Goal: Task Accomplishment & Management: Manage account settings

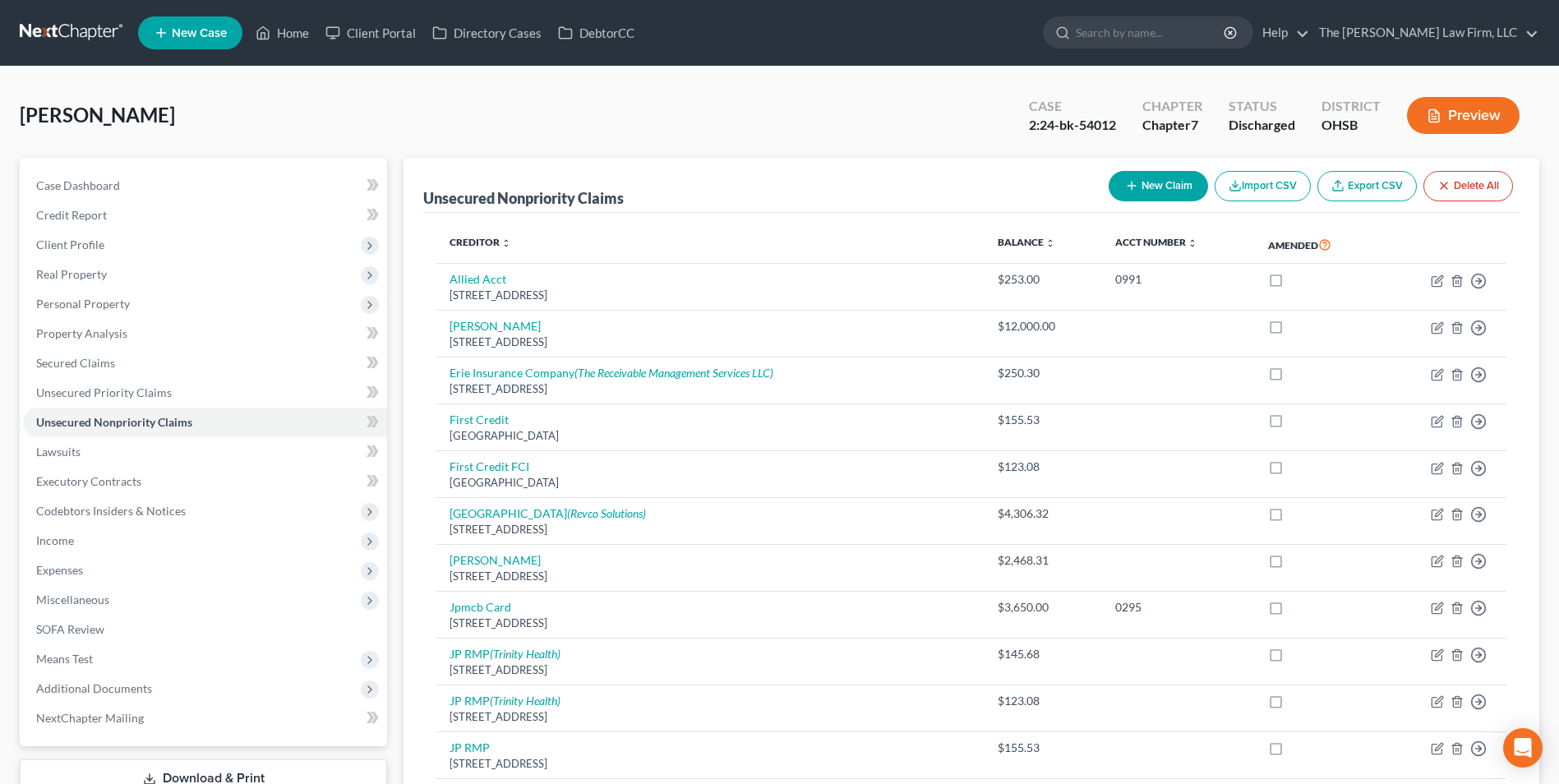
click at [22, 23] on link at bounding box center [73, 32] width 106 height 30
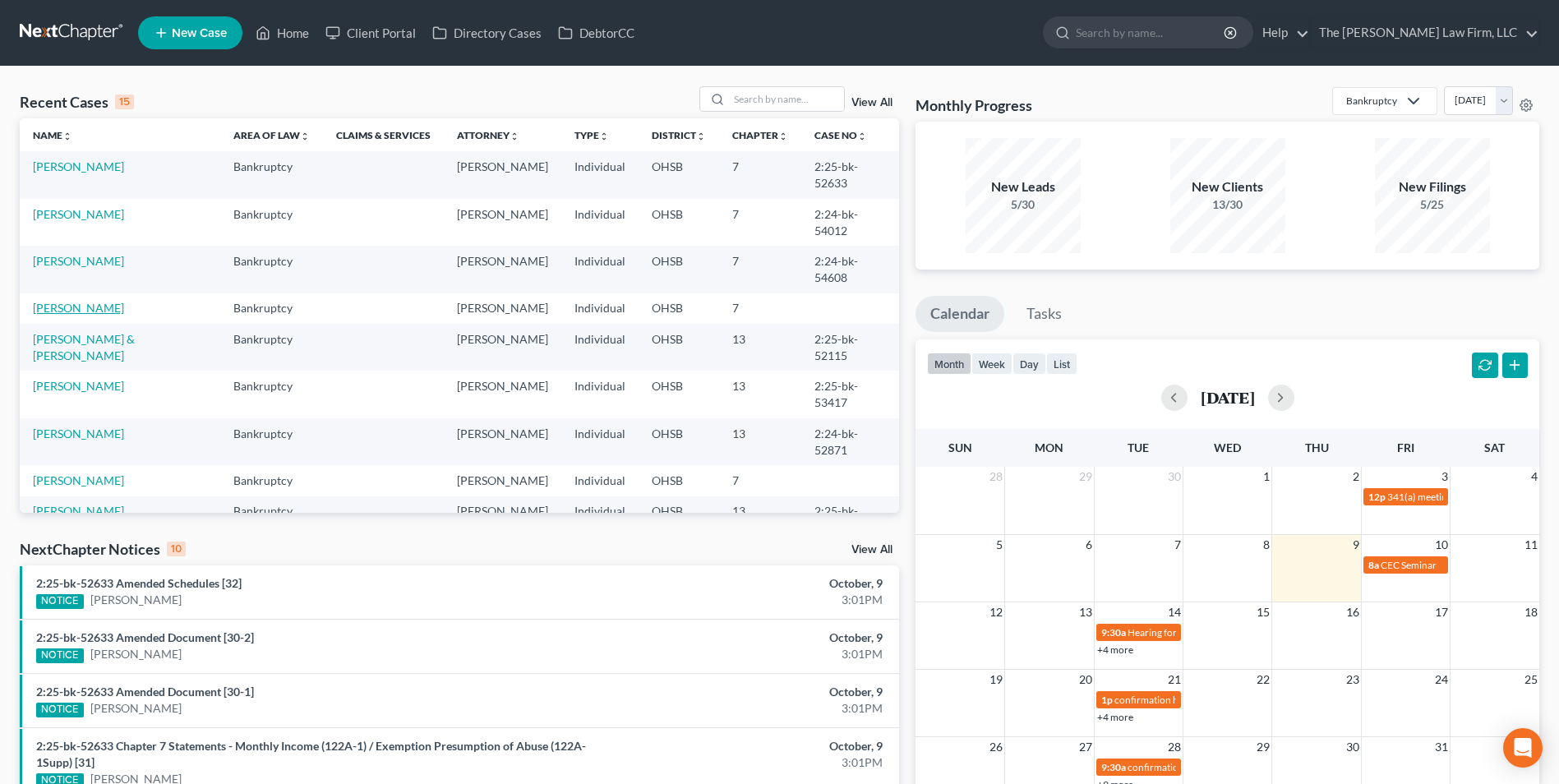
click at [86, 301] on link "[PERSON_NAME]" at bounding box center [79, 308] width 91 height 14
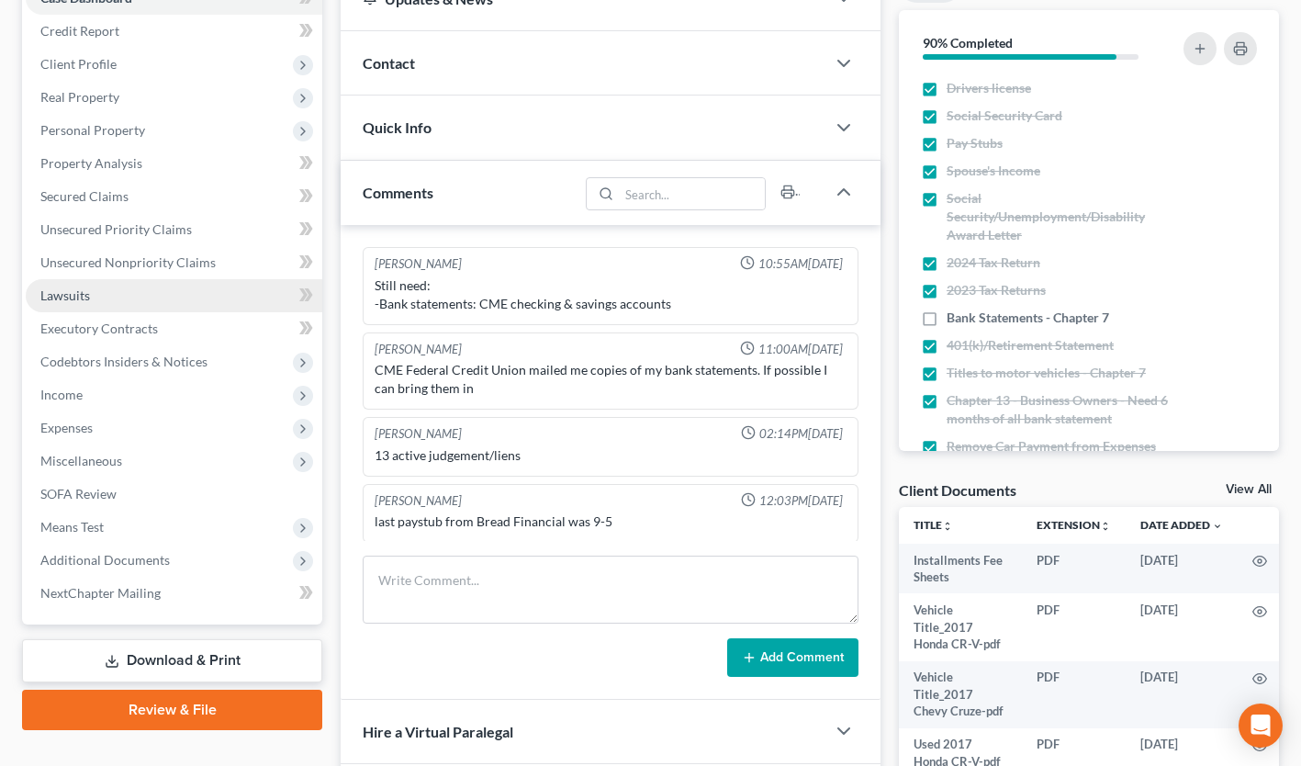
scroll to position [208, 0]
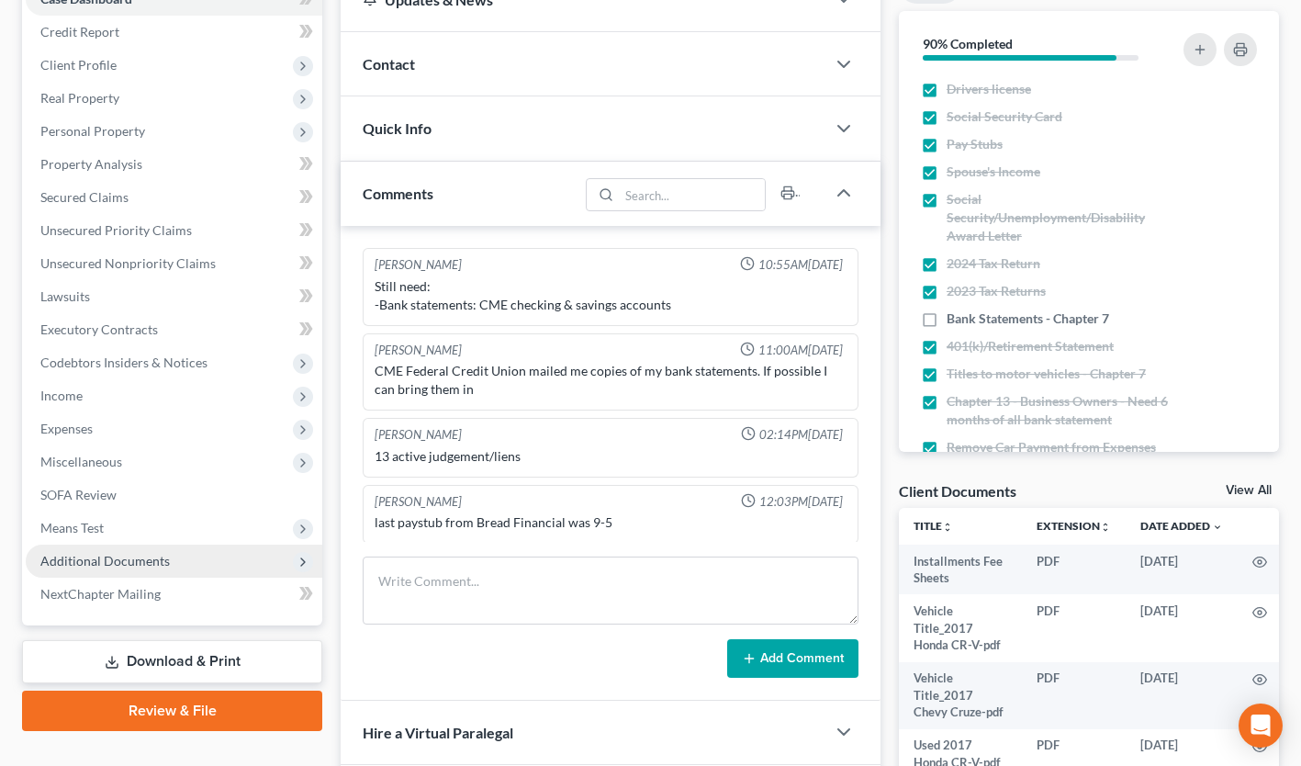
click at [174, 555] on span "Additional Documents" at bounding box center [174, 560] width 297 height 33
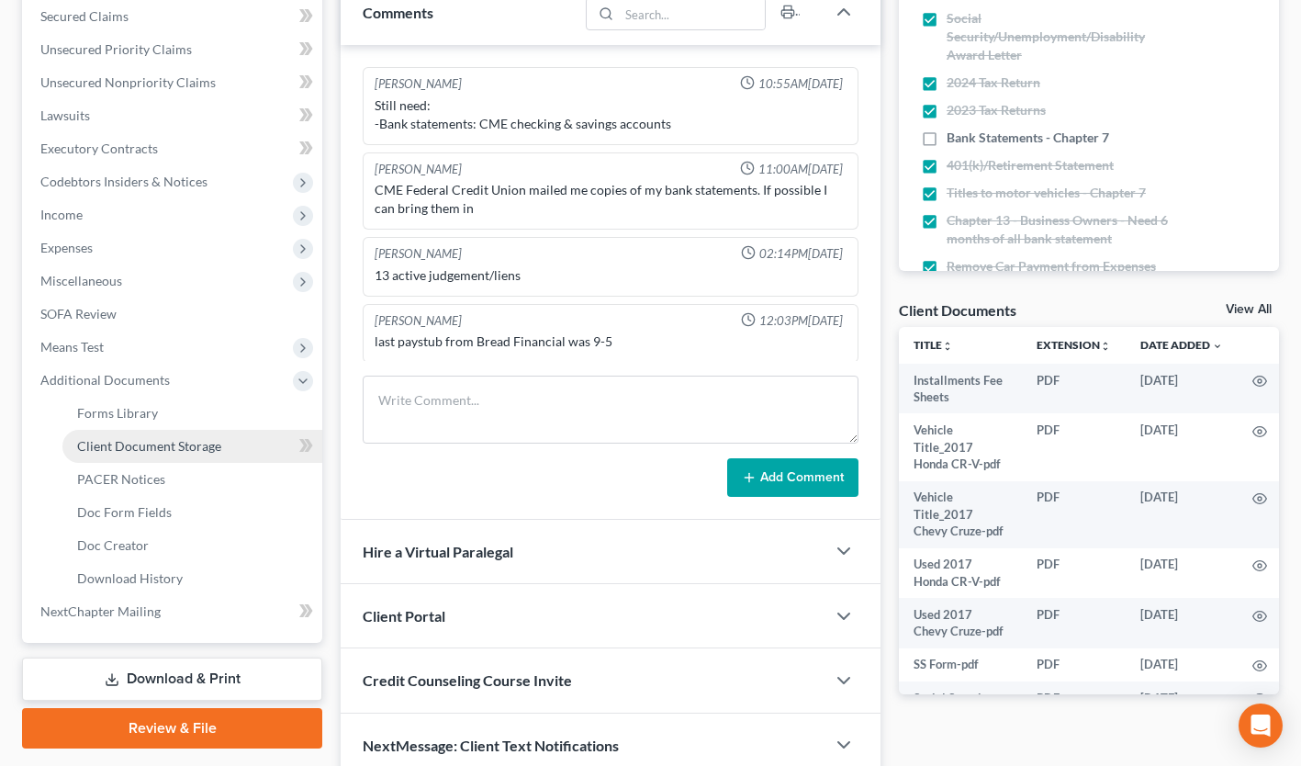
scroll to position [388, 0]
click at [194, 445] on span "Client Document Storage" at bounding box center [149, 447] width 144 height 16
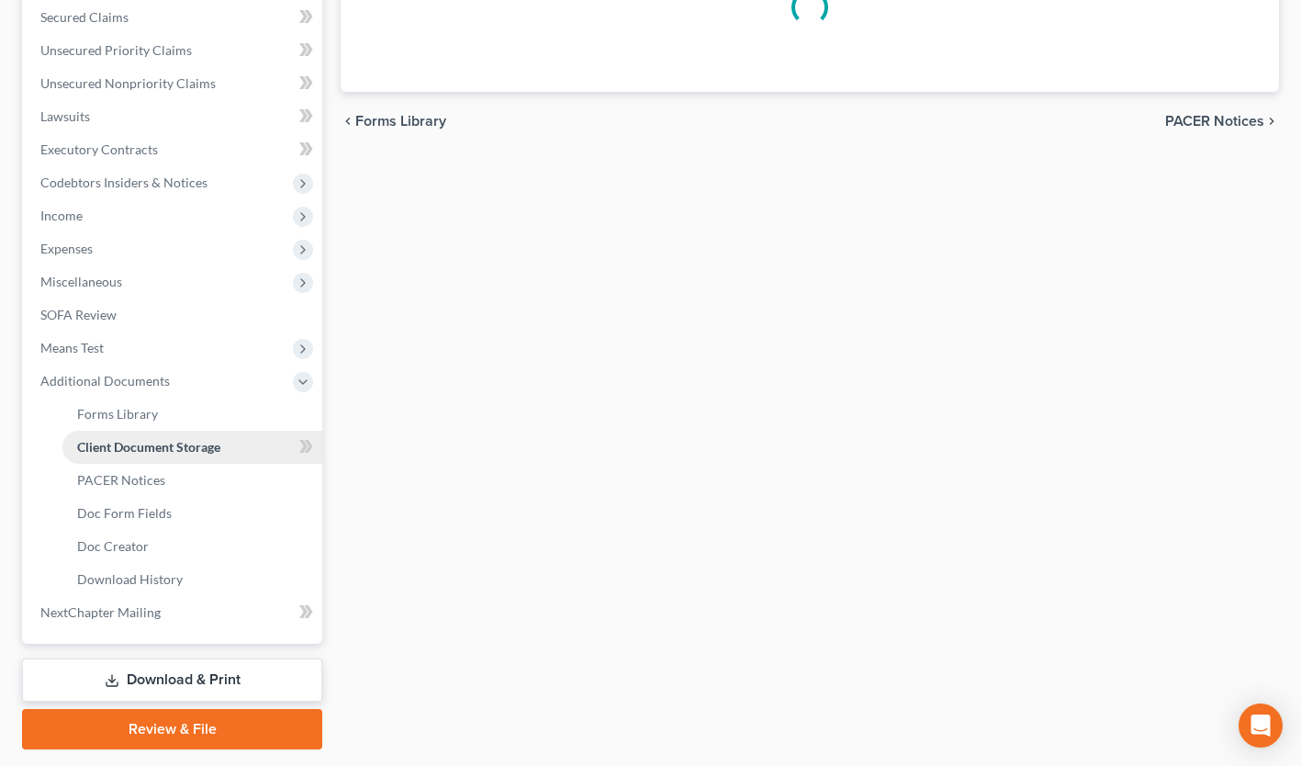
scroll to position [207, 0]
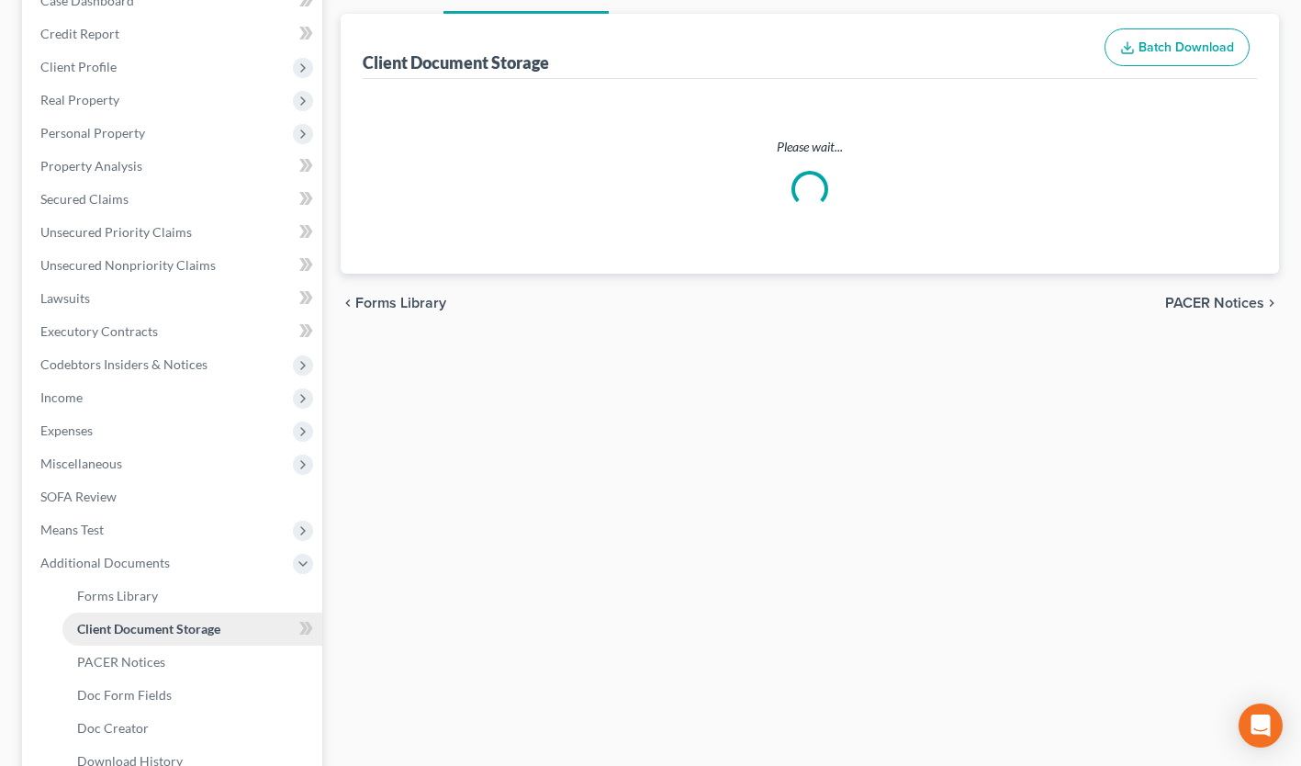
select select "7"
select select "52"
select select "61"
select select "37"
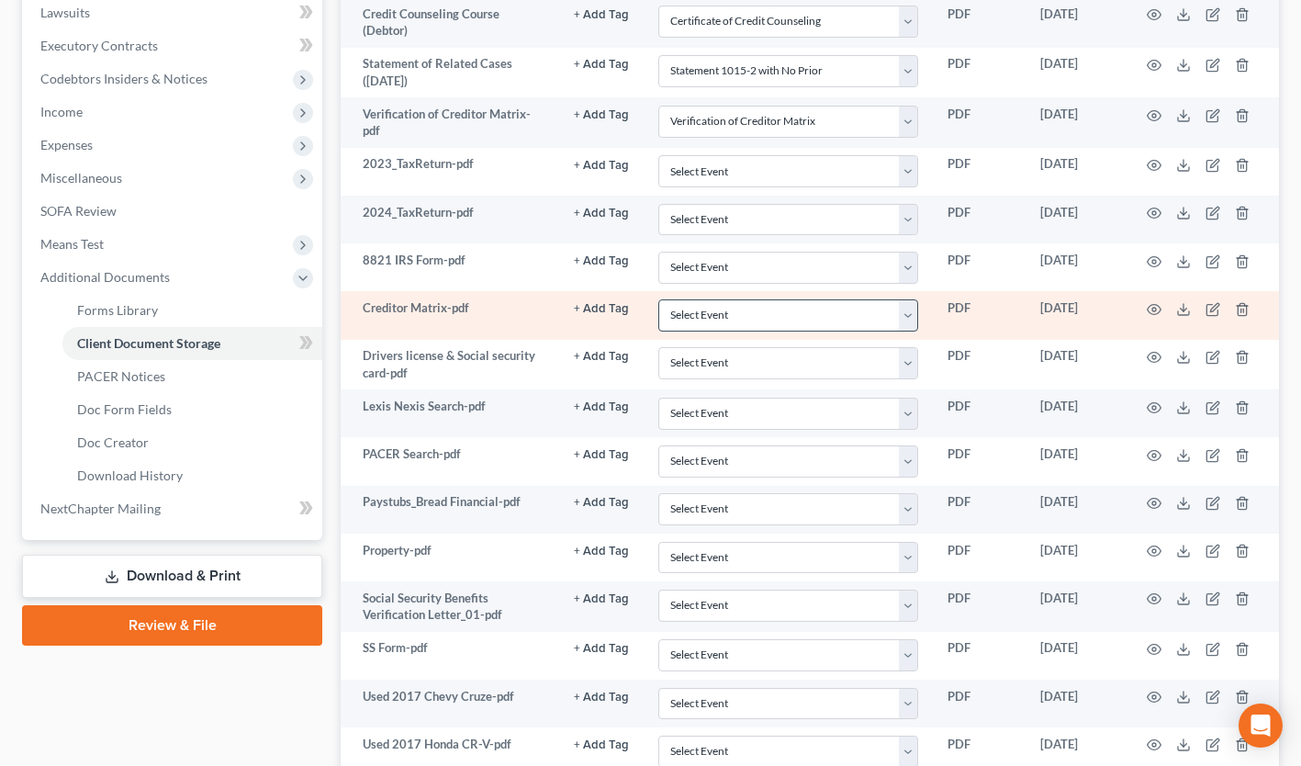
scroll to position [491, 0]
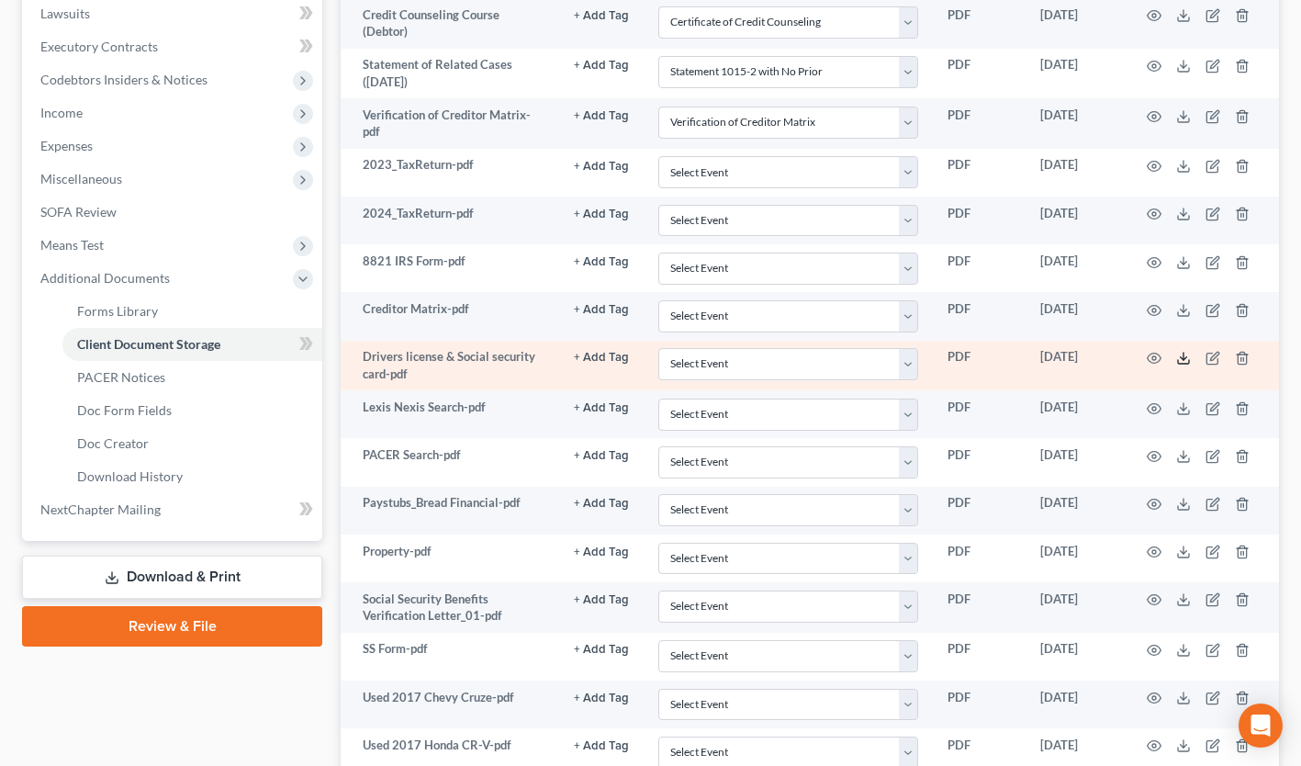
click at [1180, 356] on icon at bounding box center [1183, 358] width 15 height 15
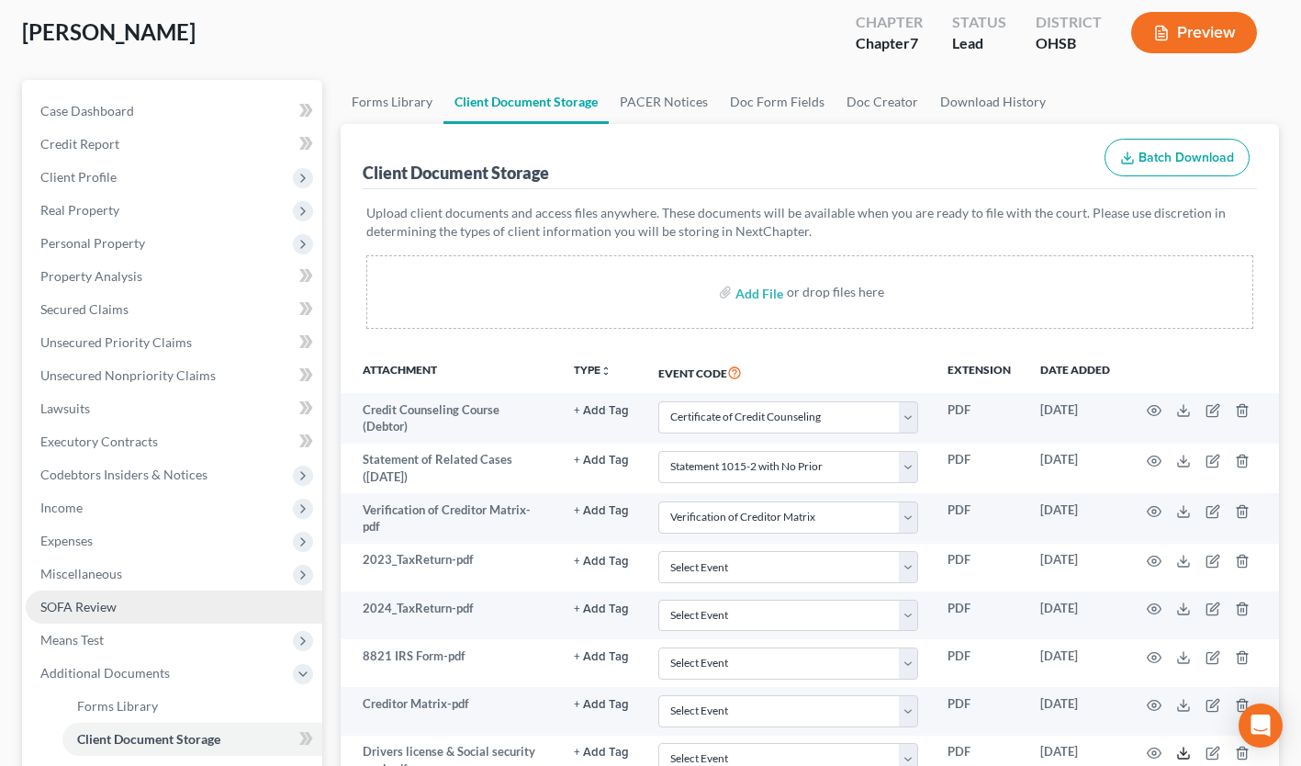
scroll to position [0, 0]
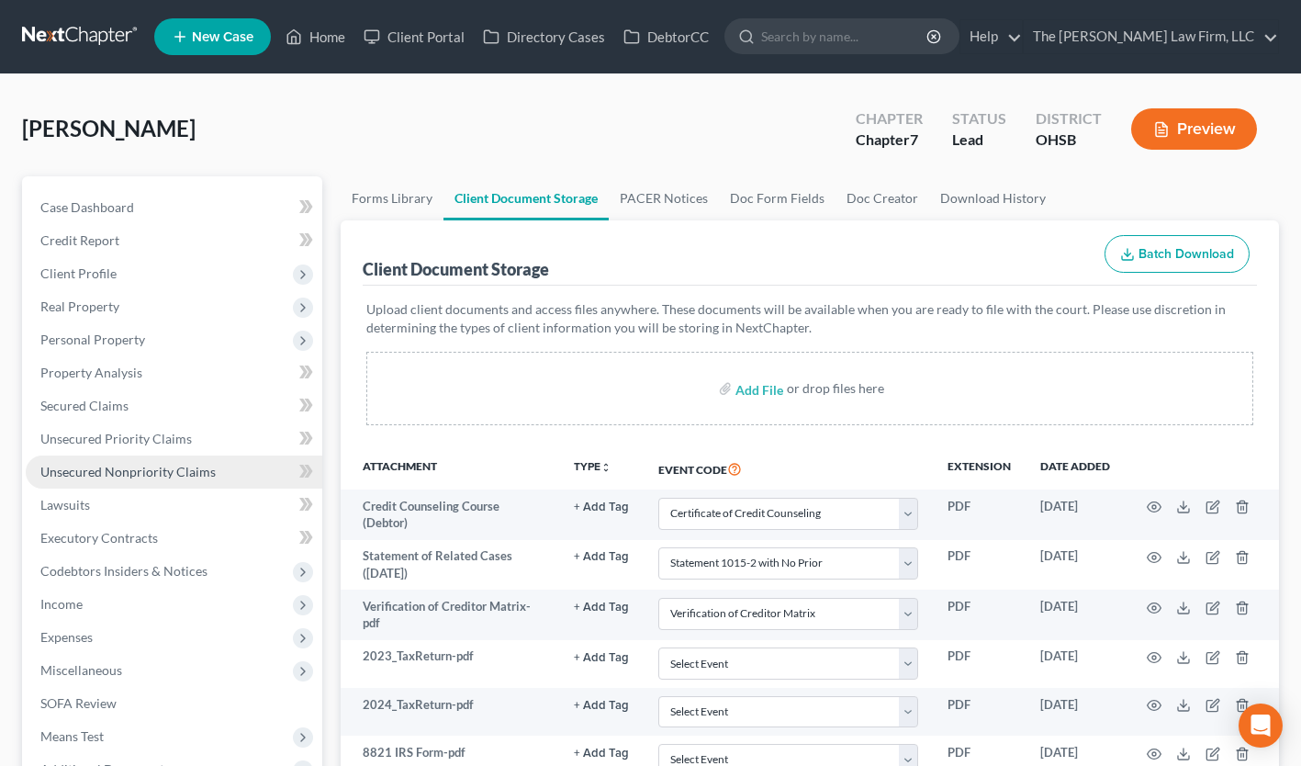
click at [133, 476] on span "Unsecured Nonpriority Claims" at bounding box center [127, 472] width 175 height 16
